Goal: Information Seeking & Learning: Learn about a topic

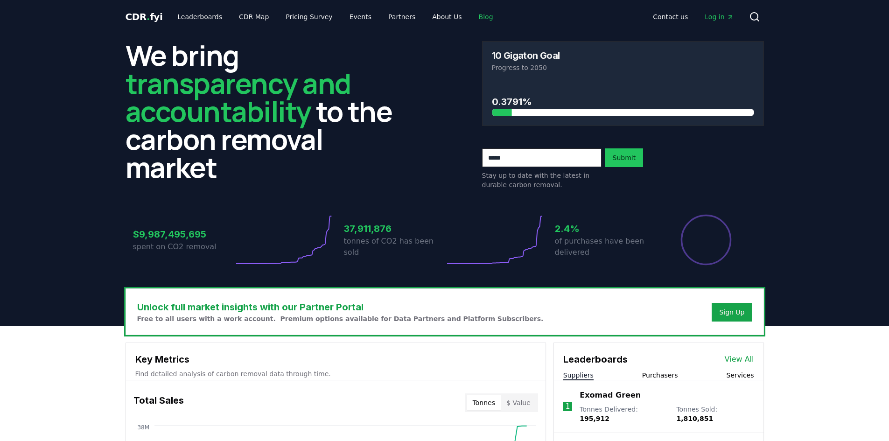
click at [474, 21] on link "Blog" at bounding box center [486, 16] width 29 height 17
click at [475, 12] on link "Blog" at bounding box center [486, 16] width 29 height 17
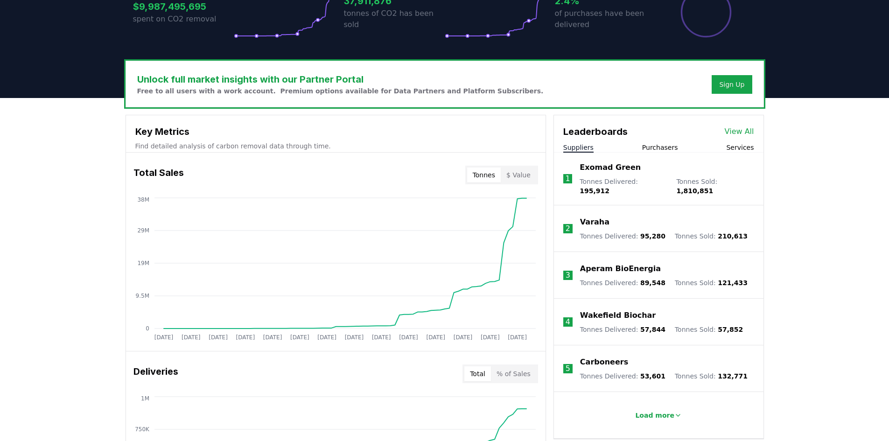
scroll to position [233, 0]
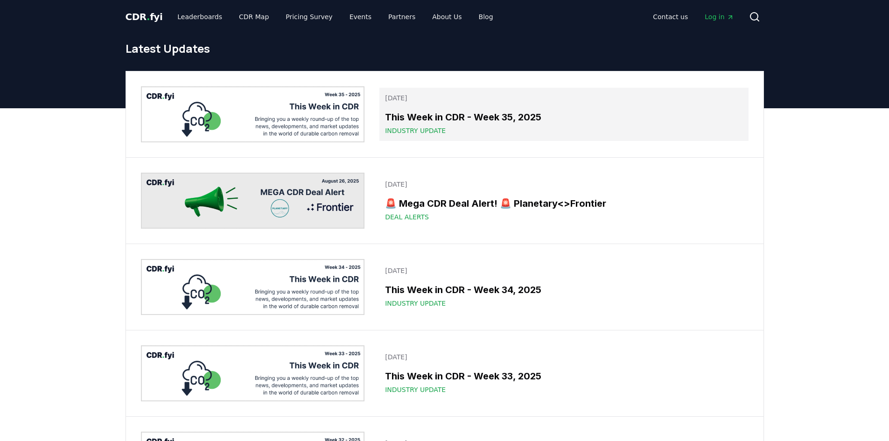
click at [442, 113] on h3 "This Week in CDR - Week 35, 2025" at bounding box center [564, 117] width 358 height 14
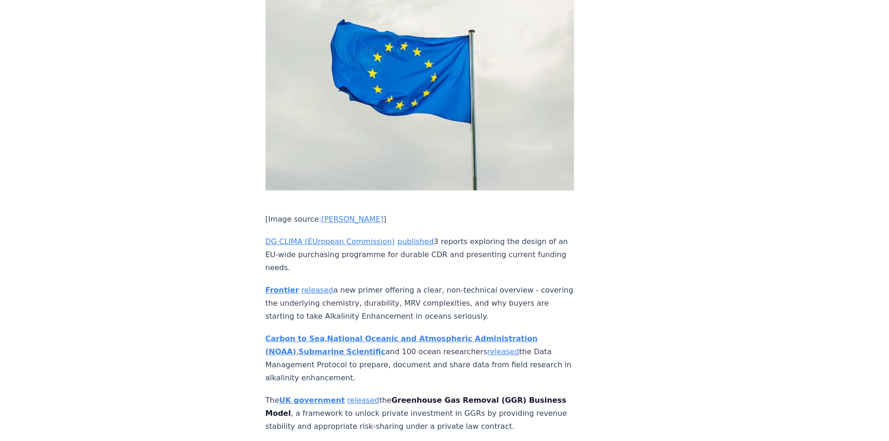
scroll to position [2521, 0]
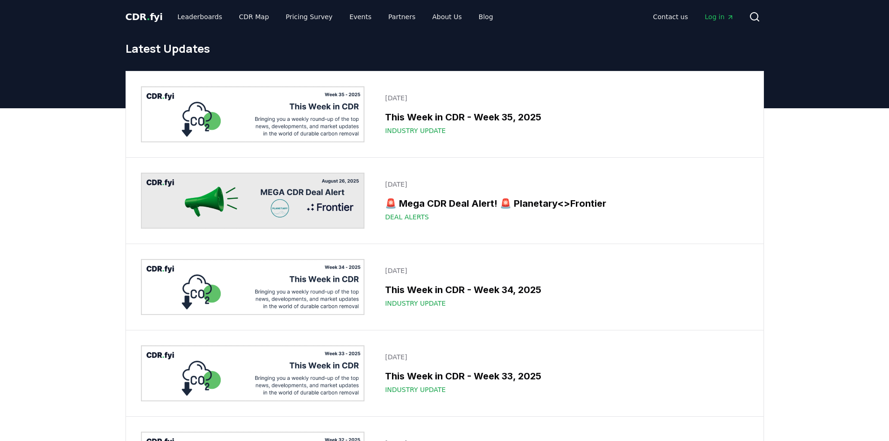
click at [149, 20] on span "CDR . fyi" at bounding box center [144, 16] width 37 height 11
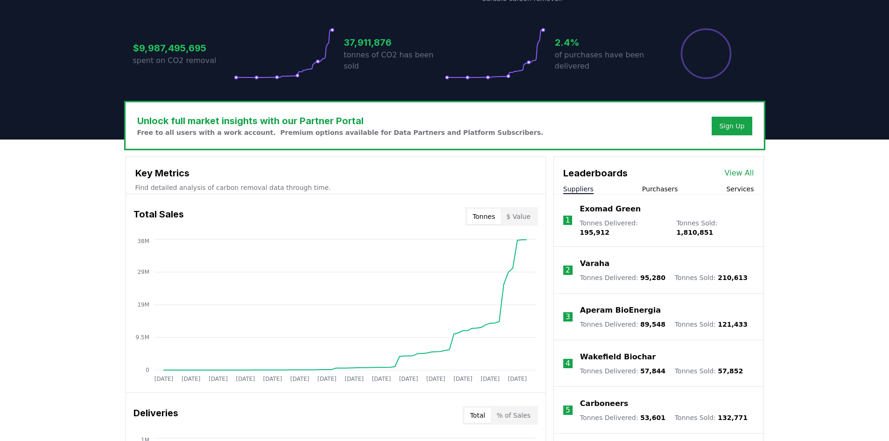
scroll to position [187, 0]
